Goal: Information Seeking & Learning: Learn about a topic

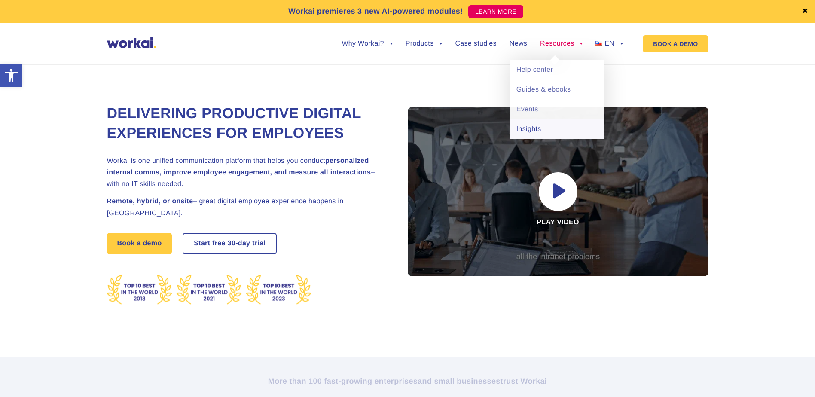
click at [536, 127] on link "Insights" at bounding box center [557, 129] width 95 height 20
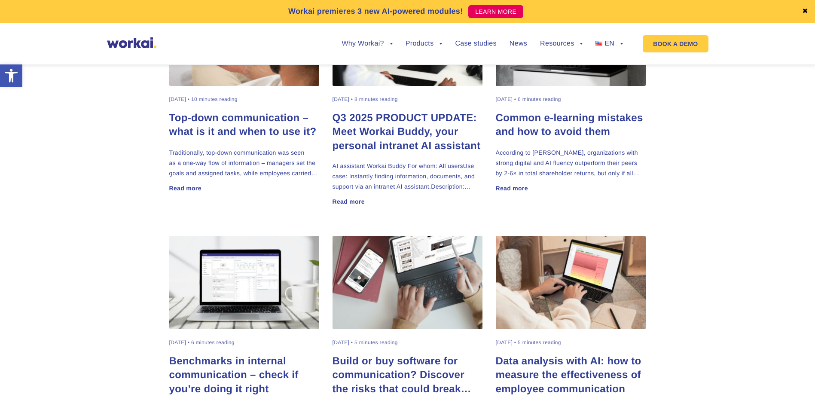
scroll to position [344, 0]
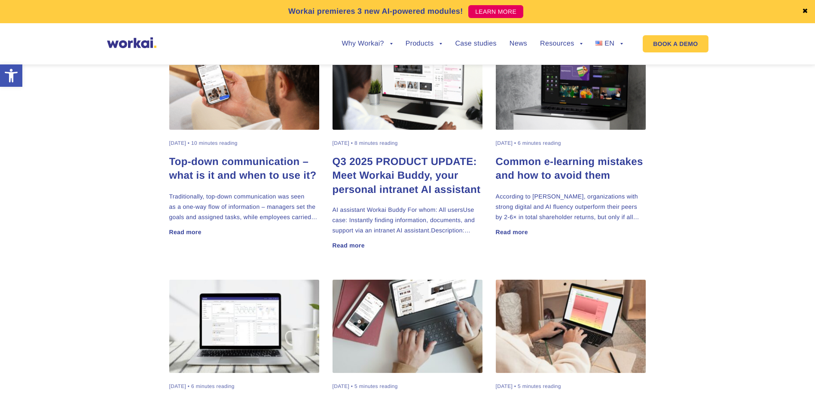
click at [407, 176] on h2 "Q3 2025 PRODUCT UPDATE: Meet Workai Buddy, your personal intranet AI assistant" at bounding box center [407, 175] width 150 height 41
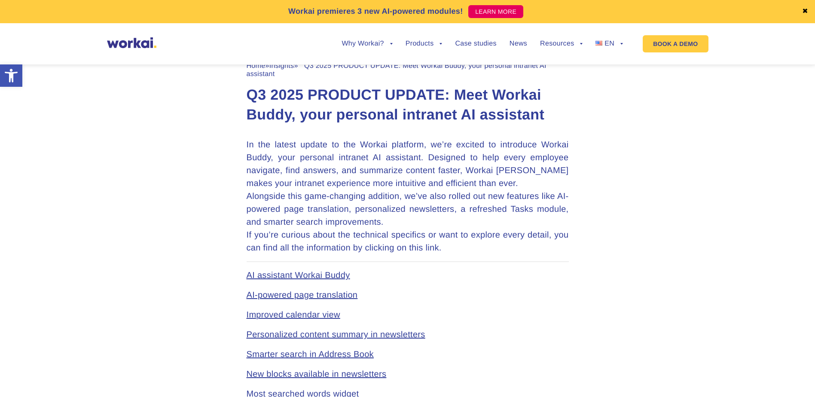
scroll to position [387, 0]
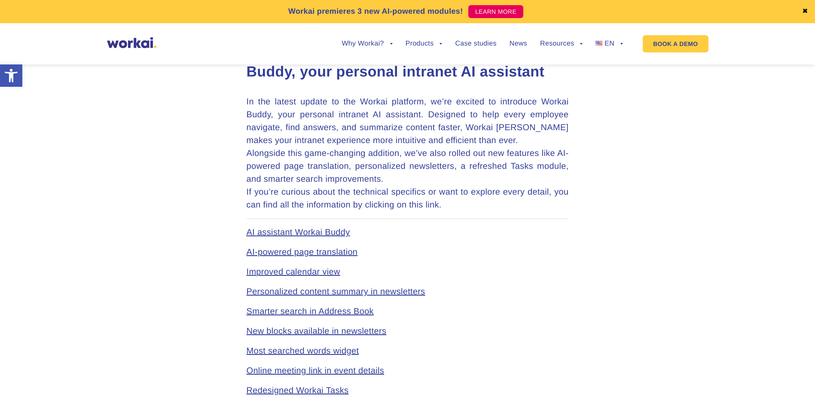
click at [286, 251] on link "AI-powered page translation" at bounding box center [302, 251] width 111 height 9
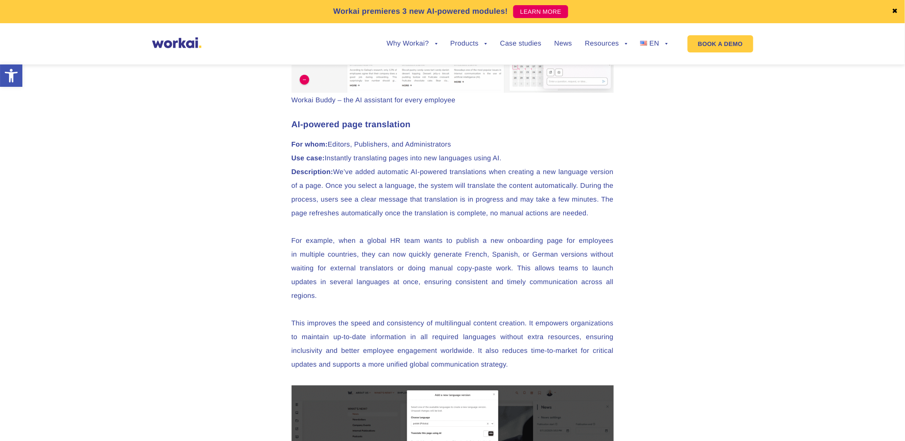
scroll to position [1415, 0]
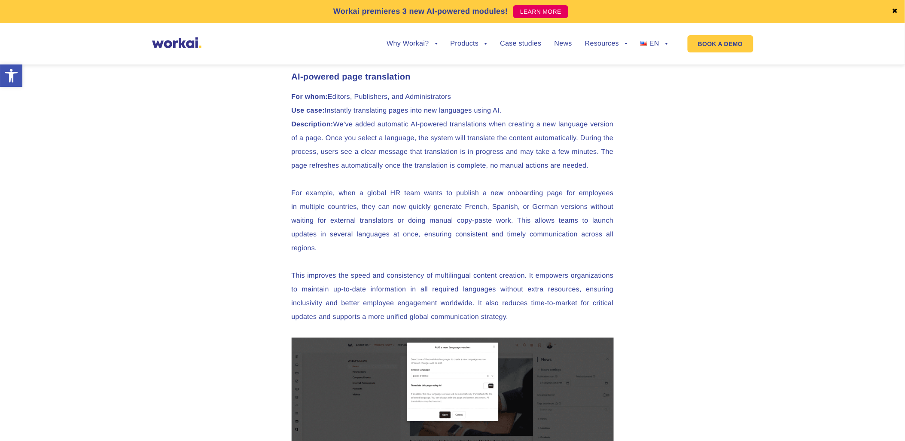
click at [473, 196] on p "For example, when a global HR team wants to publish a new onboarding page for e…" at bounding box center [453, 220] width 322 height 69
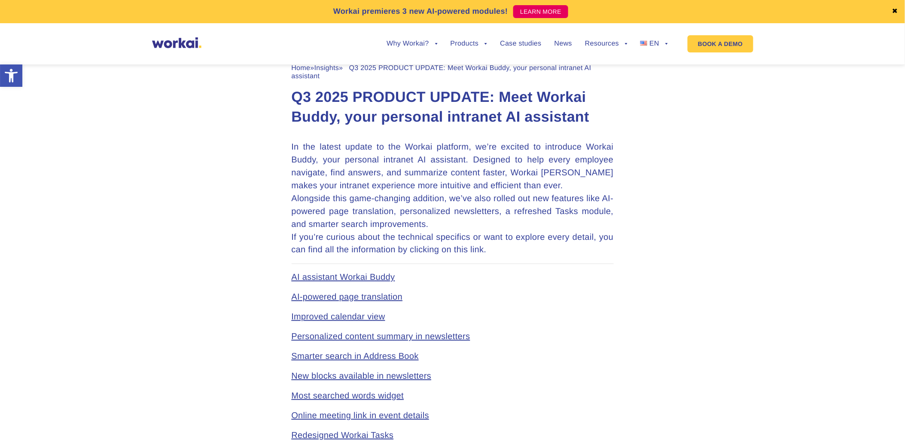
scroll to position [413, 0]
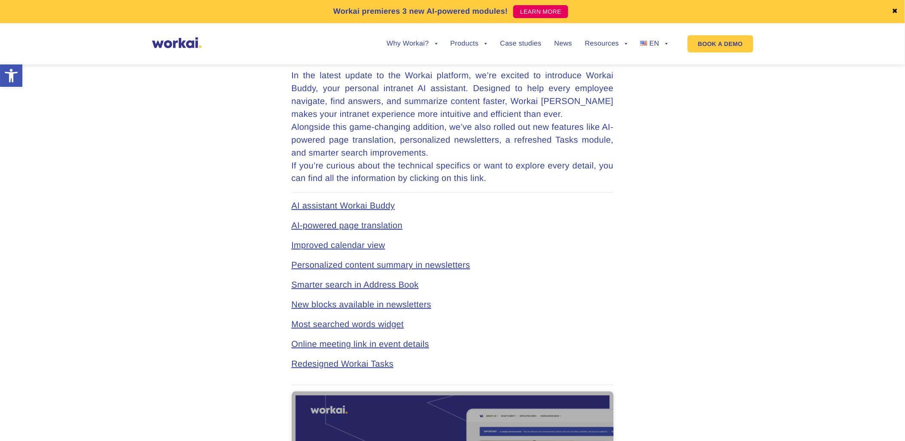
scroll to position [430, 0]
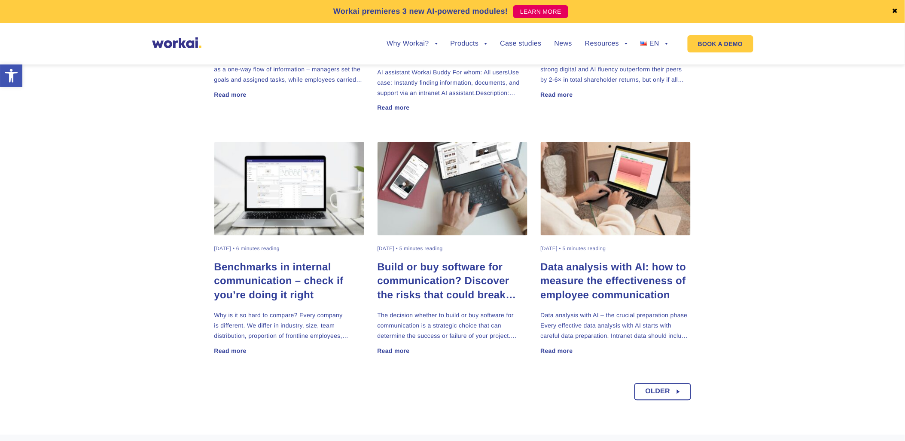
scroll to position [674, 0]
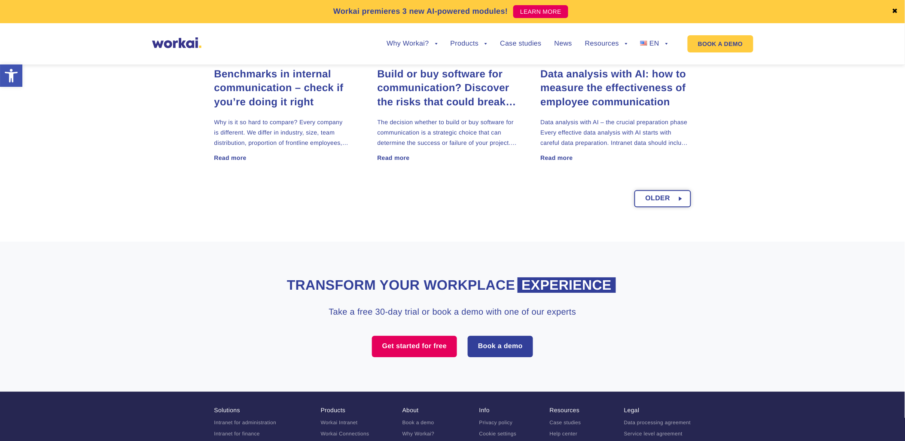
click at [647, 201] on span "Older" at bounding box center [658, 198] width 25 height 15
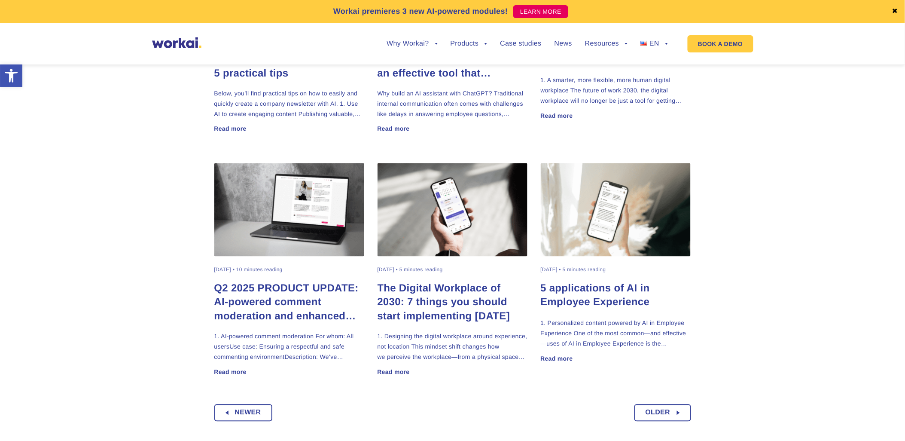
scroll to position [477, 0]
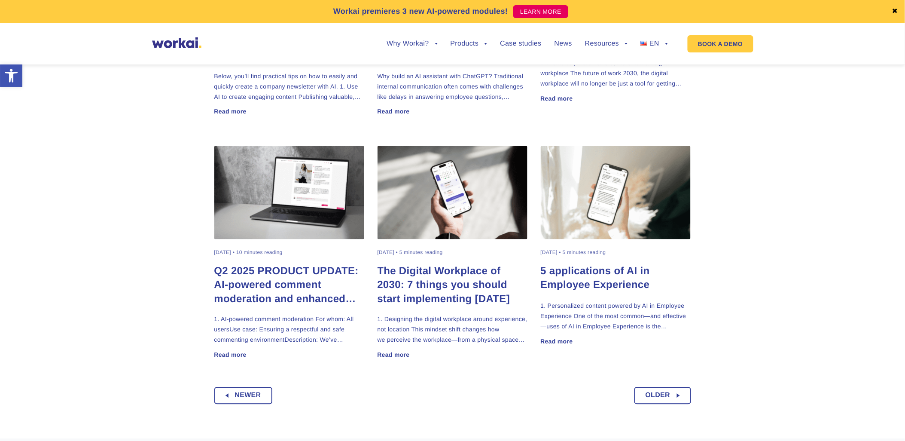
click at [289, 271] on h2 "Q2 2025 PRODUCT UPDATE: AI-powered comment moderation and enhanced click tracki…" at bounding box center [289, 285] width 150 height 41
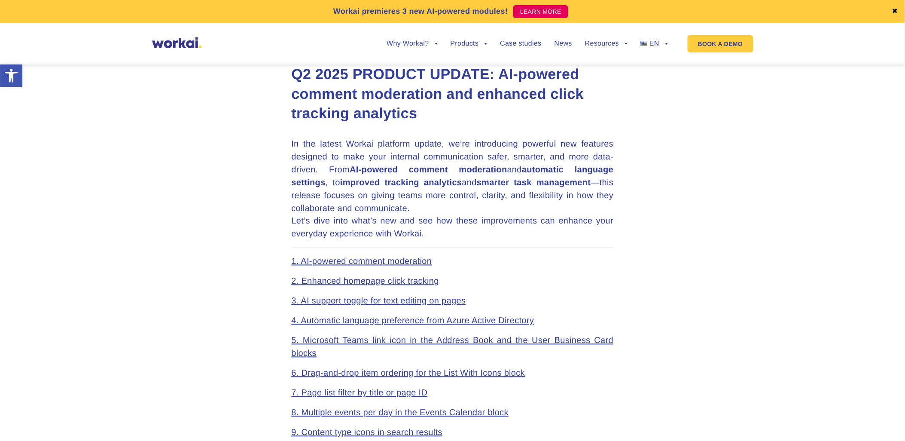
scroll to position [381, 0]
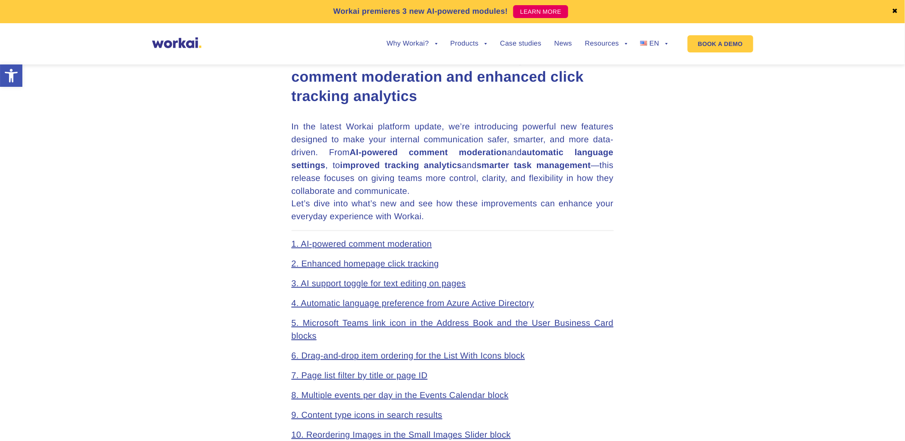
click at [350, 243] on link "1. AI-powered comment moderation" at bounding box center [362, 244] width 140 height 9
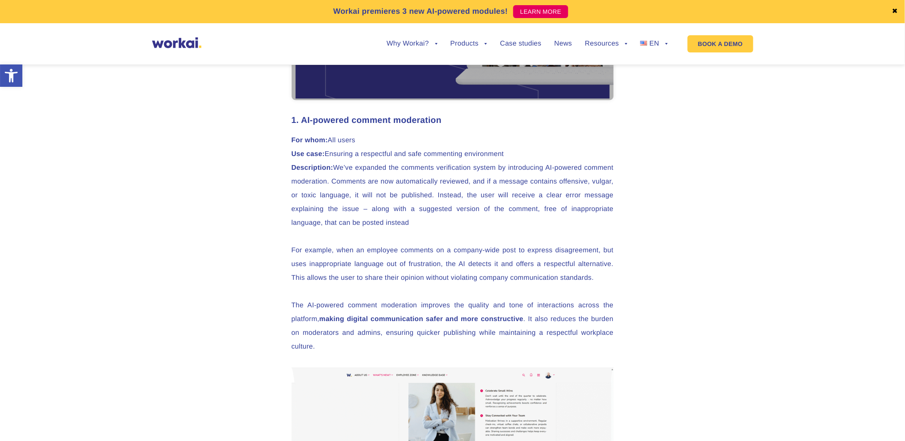
scroll to position [979, 0]
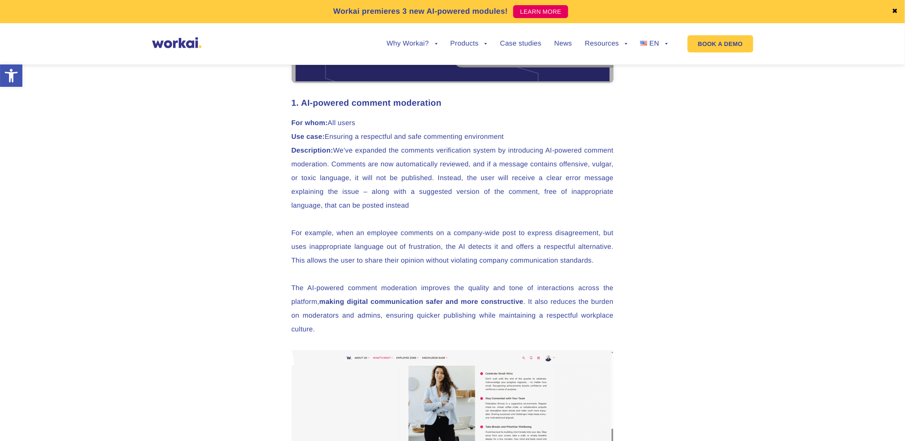
scroll to position [381, 0]
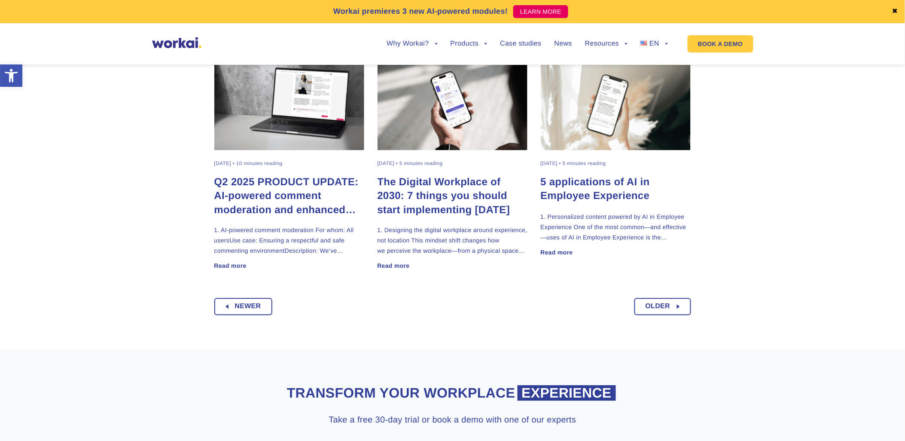
scroll to position [668, 0]
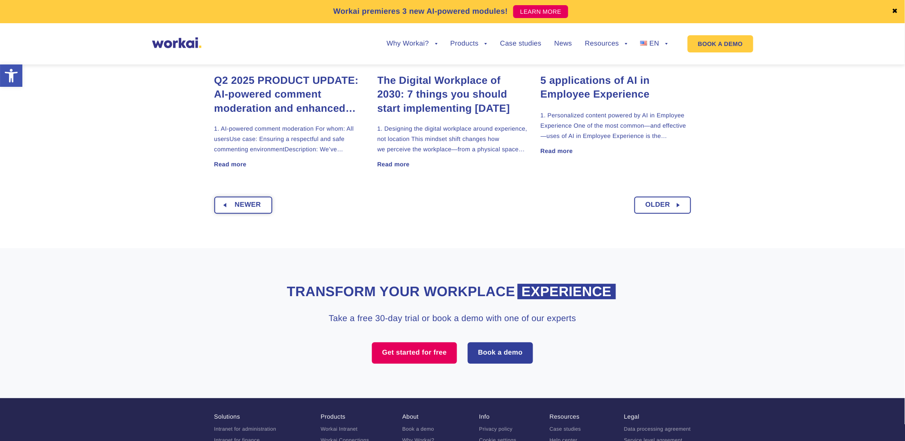
click at [245, 203] on span "Newer" at bounding box center [248, 204] width 26 height 15
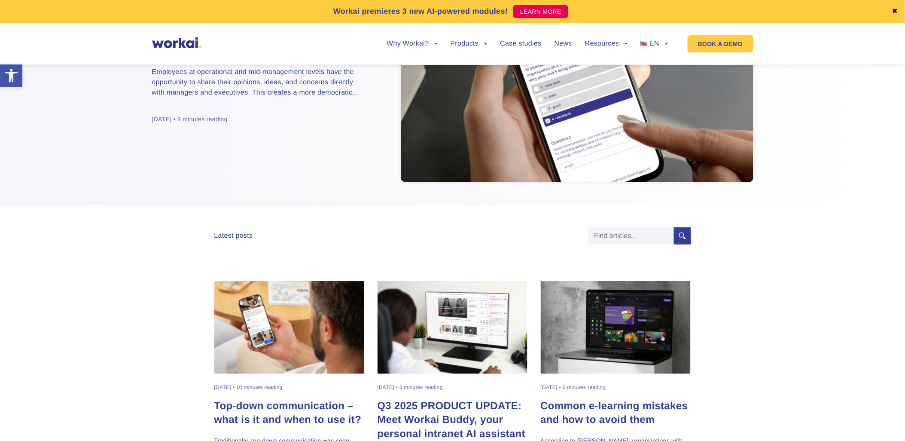
scroll to position [238, 0]
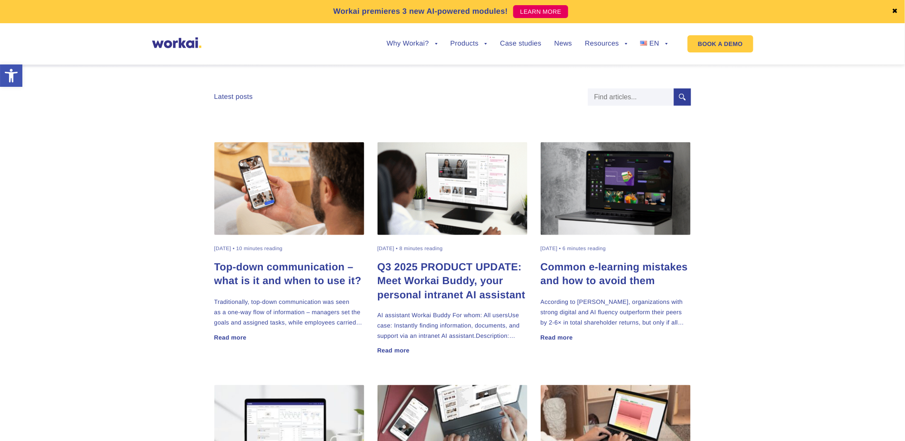
click at [432, 264] on h2 "Q3 2025 PRODUCT UPDATE: Meet Workai Buddy, your personal intranet AI assistant" at bounding box center [453, 280] width 150 height 41
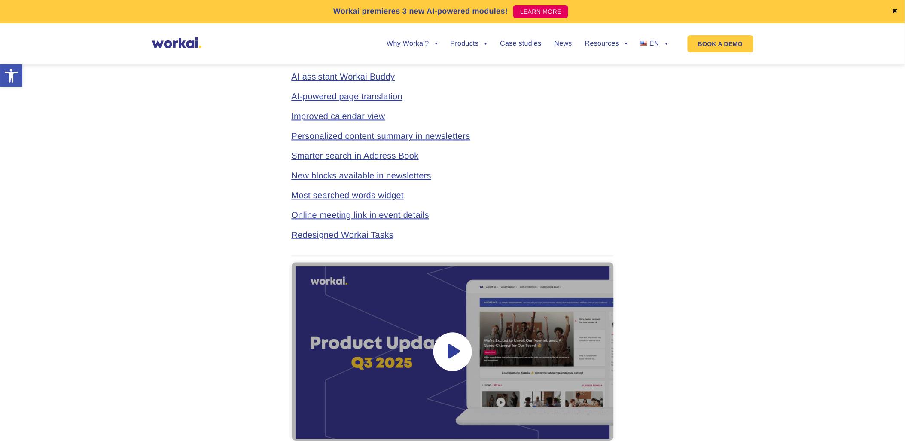
scroll to position [525, 0]
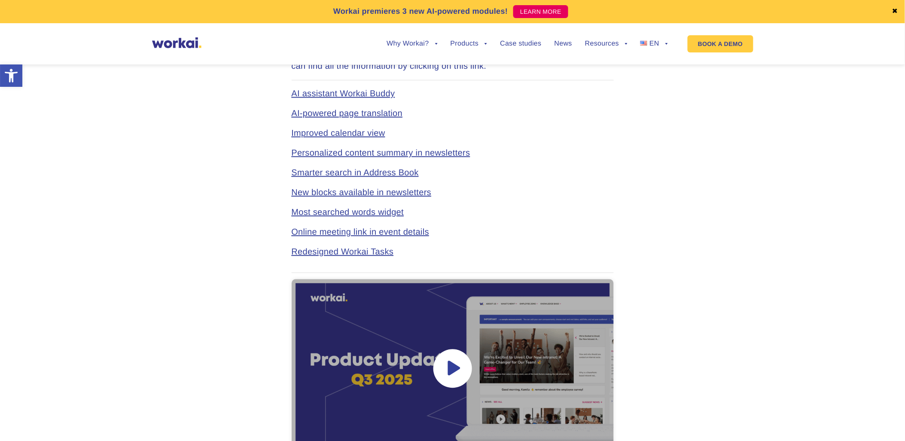
click at [343, 113] on link "AI-powered page translation" at bounding box center [347, 113] width 111 height 9
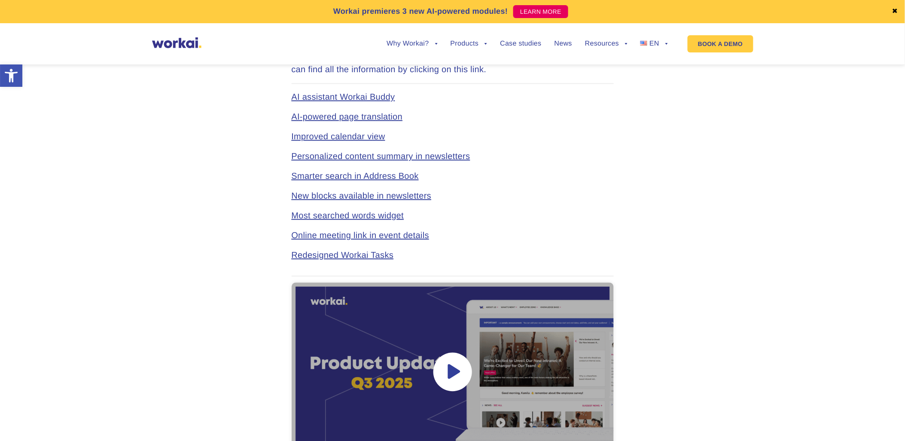
scroll to position [717, 0]
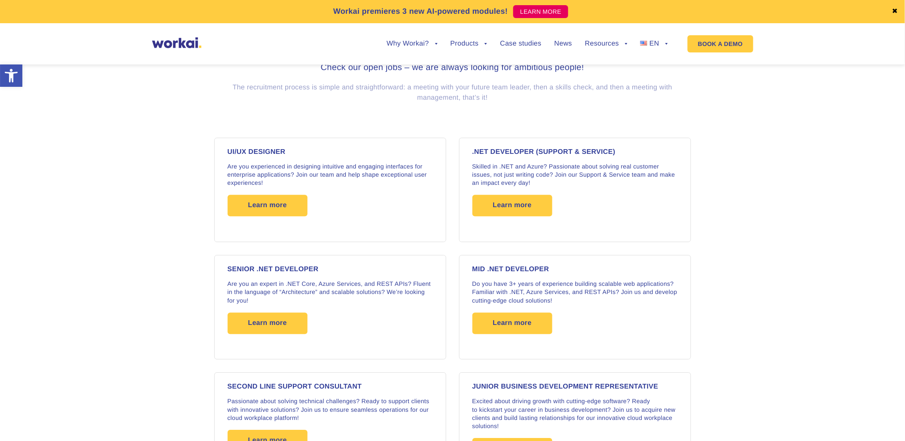
scroll to position [668, 0]
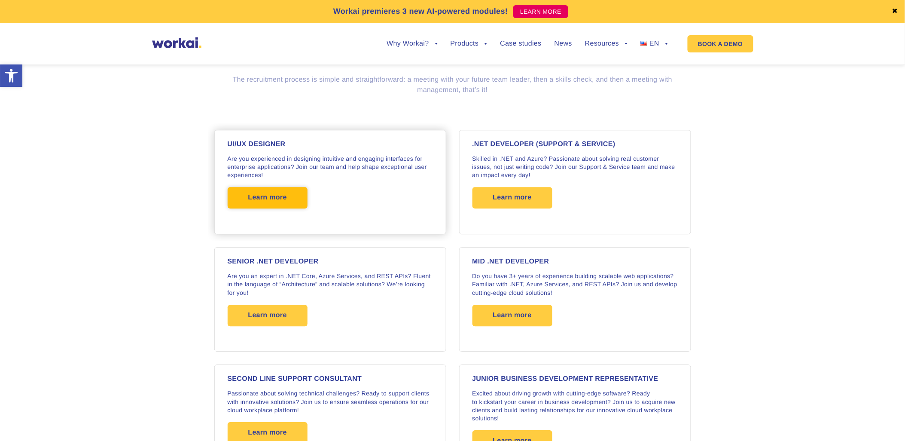
click at [260, 192] on span "Learn more" at bounding box center [267, 197] width 39 height 21
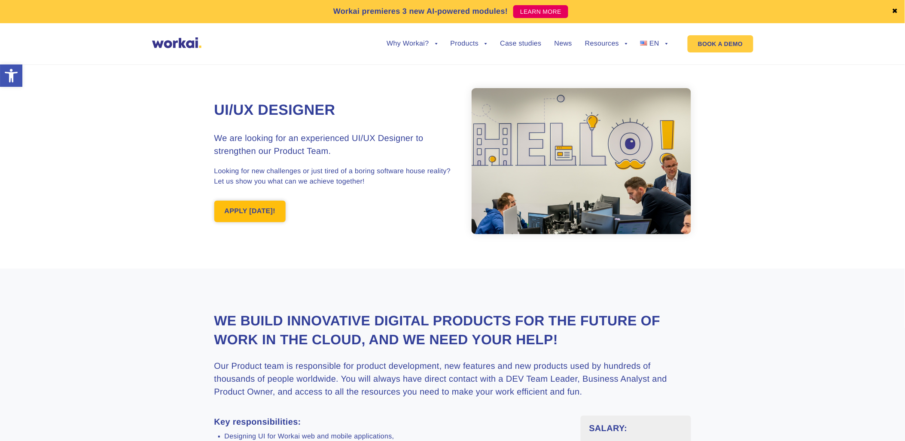
click at [253, 210] on link "APPLY [DATE]!" at bounding box center [250, 211] width 72 height 21
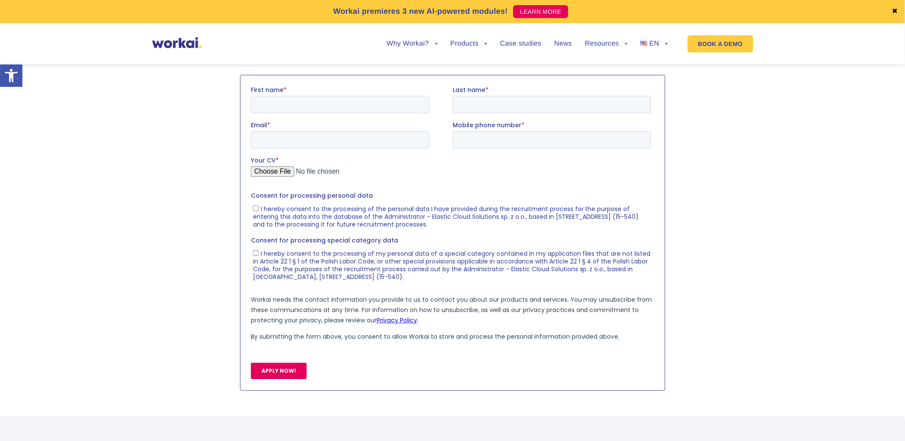
scroll to position [891, 0]
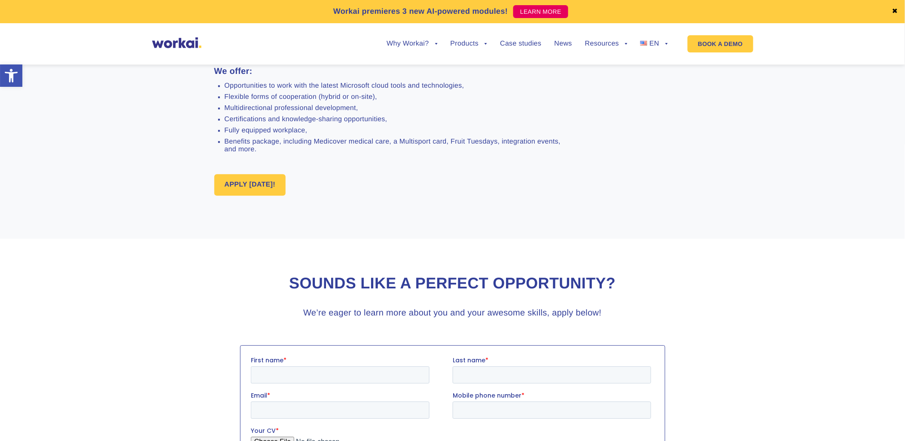
scroll to position [907, 0]
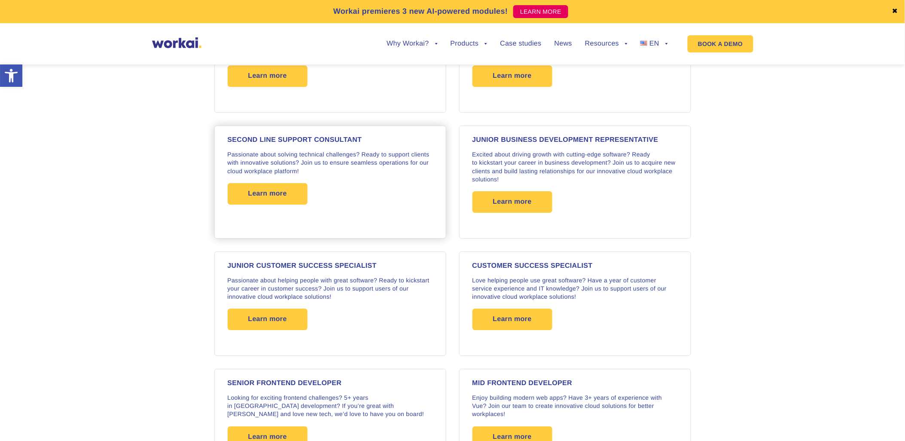
scroll to position [915, 0]
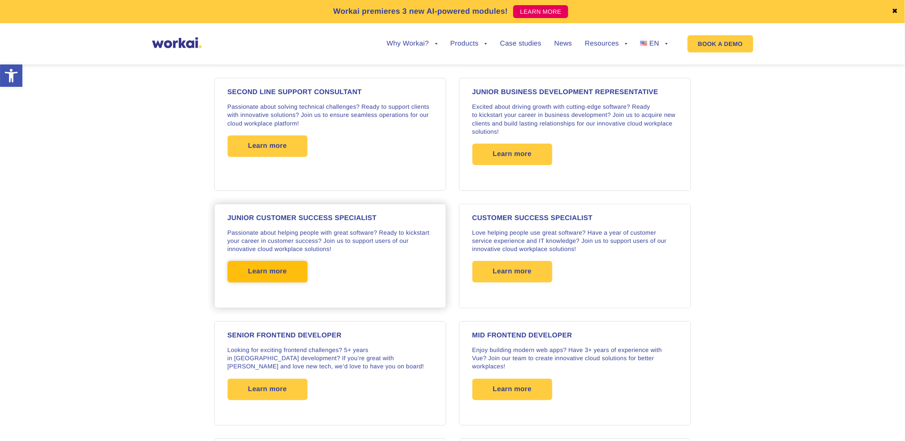
click at [271, 265] on span "Learn more" at bounding box center [267, 271] width 39 height 21
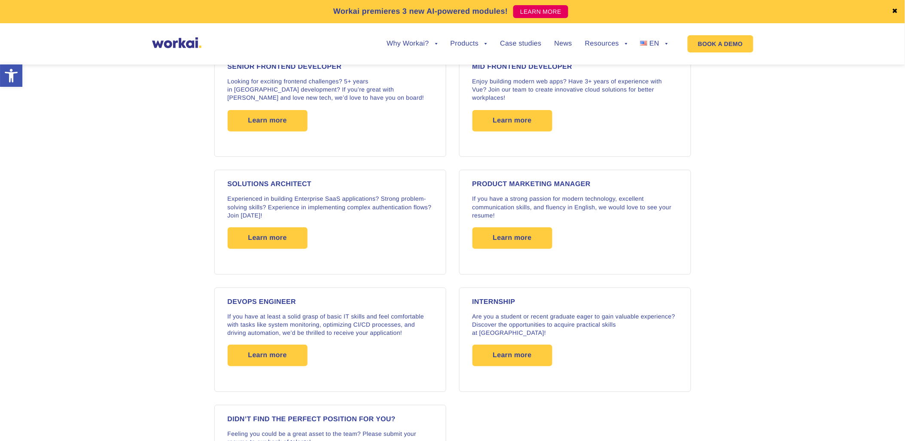
scroll to position [915, 0]
